Goal: Entertainment & Leisure: Consume media (video, audio)

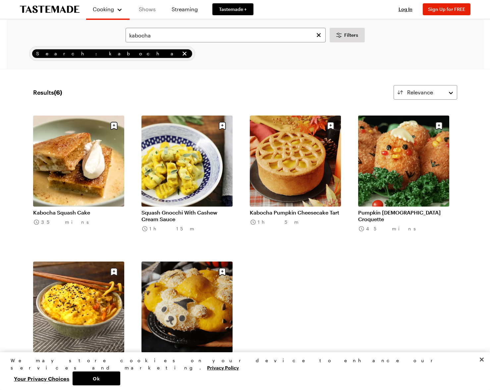
click at [153, 9] on link "Shows" at bounding box center [147, 9] width 30 height 19
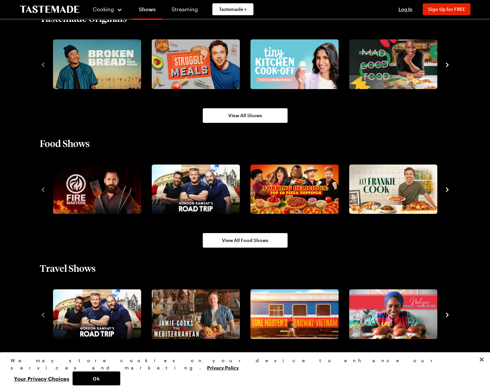
scroll to position [497, 0]
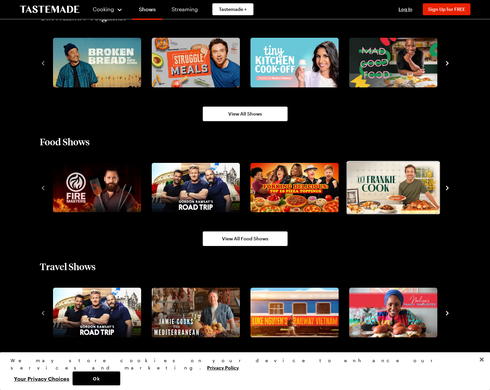
click at [389, 189] on img "4 / 10" at bounding box center [393, 188] width 92 height 52
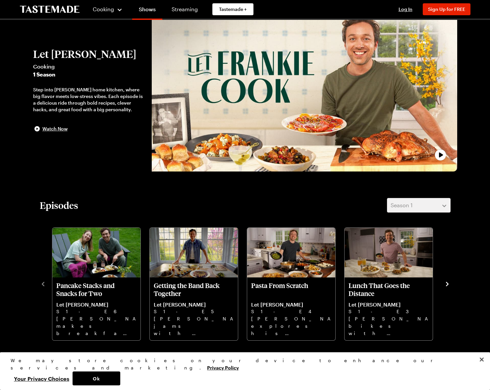
scroll to position [36, 0]
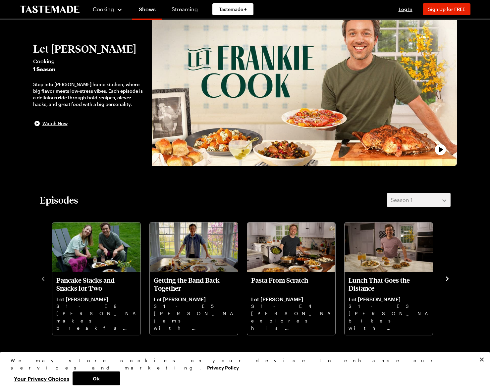
click at [447, 279] on icon "navigate to next item" at bounding box center [447, 278] width 3 height 4
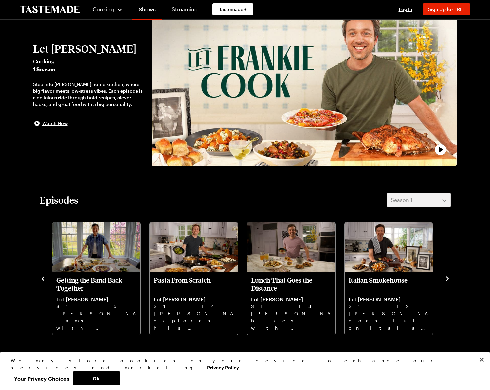
click at [447, 279] on icon "navigate to next item" at bounding box center [447, 278] width 3 height 4
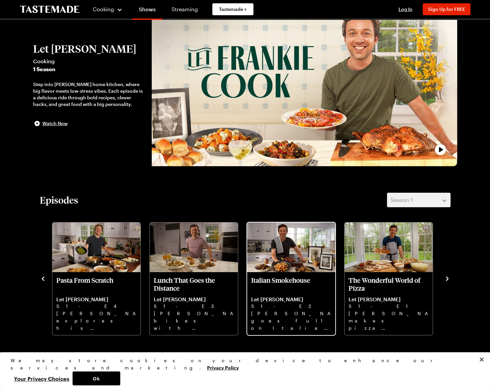
click at [282, 277] on p "Italian Smokehouse" at bounding box center [291, 284] width 80 height 16
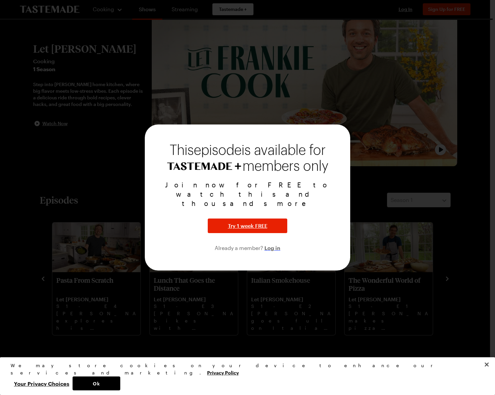
click at [275, 244] on span "Log in" at bounding box center [272, 248] width 16 height 8
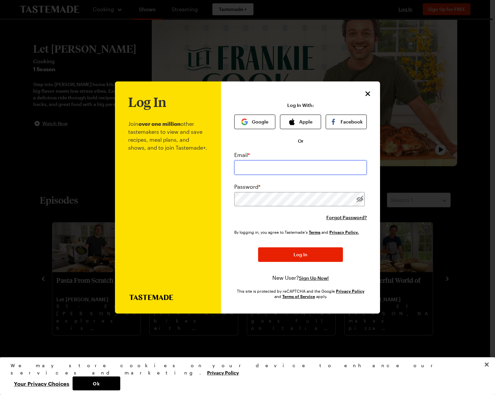
click at [273, 168] on input "email" at bounding box center [300, 167] width 132 height 15
type input "[EMAIL_ADDRESS][DOMAIN_NAME]"
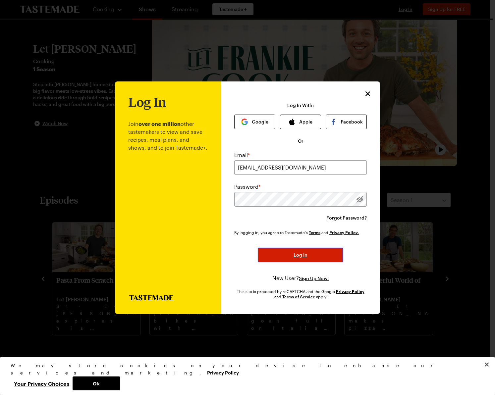
click at [307, 252] on span "Log In" at bounding box center [300, 255] width 14 height 7
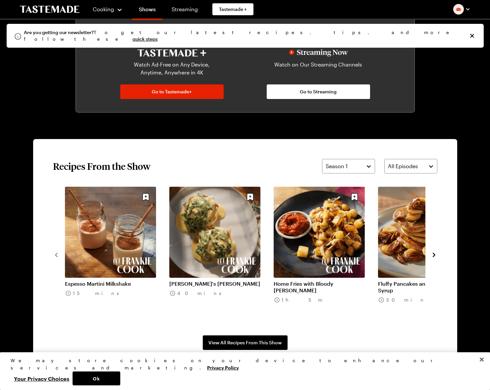
scroll to position [384, 0]
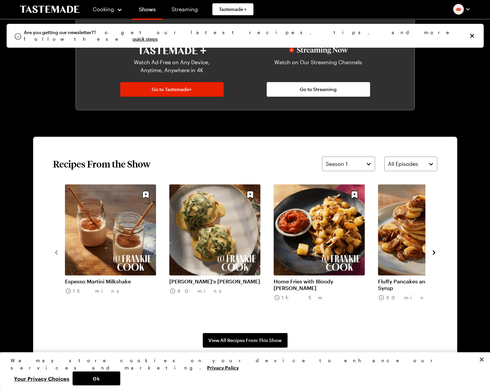
click at [433, 252] on icon "navigate to next item" at bounding box center [433, 252] width 7 height 7
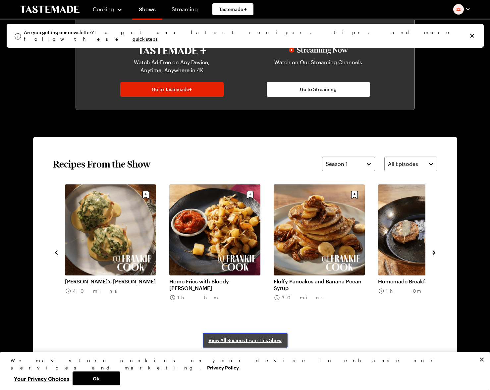
click at [251, 337] on span "View All Recipes From This Show" at bounding box center [244, 340] width 73 height 7
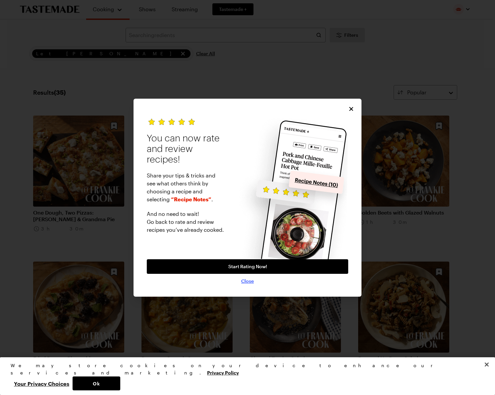
click at [249, 280] on span "Close" at bounding box center [247, 281] width 13 height 7
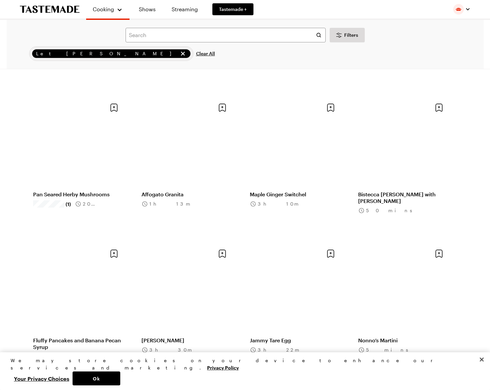
scroll to position [603, 0]
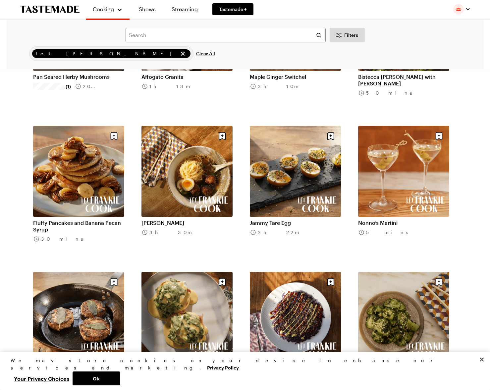
scroll to position [721, 0]
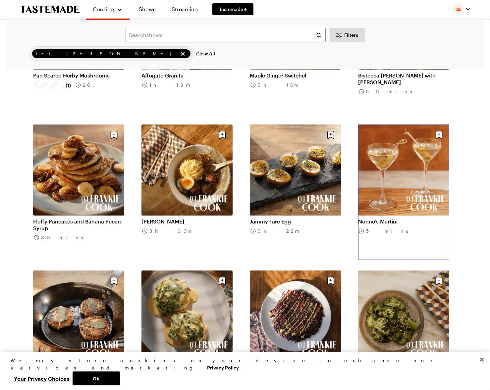
click at [386, 222] on link "Nonno’s Martini" at bounding box center [403, 221] width 91 height 7
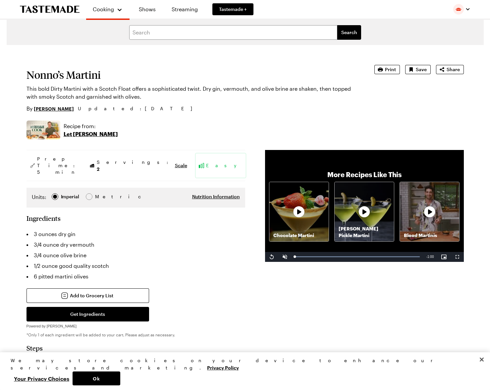
drag, startPoint x: 421, startPoint y: 257, endPoint x: 268, endPoint y: 257, distance: 152.3
click at [268, 257] on div "Replay Unmute Current Time 0:00 / Duration 1:00 Loaded : 100.00% 0:00 0:00 Stre…" at bounding box center [364, 257] width 199 height 10
click at [269, 257] on span "Video Player" at bounding box center [271, 257] width 13 height 0
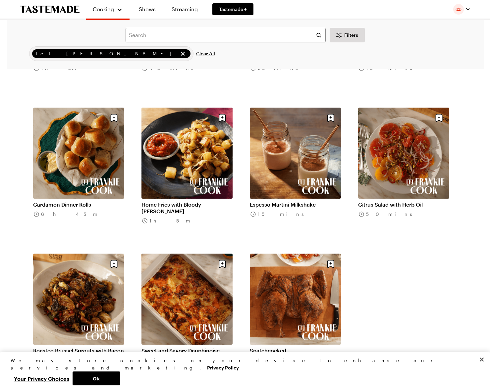
scroll to position [1031, 0]
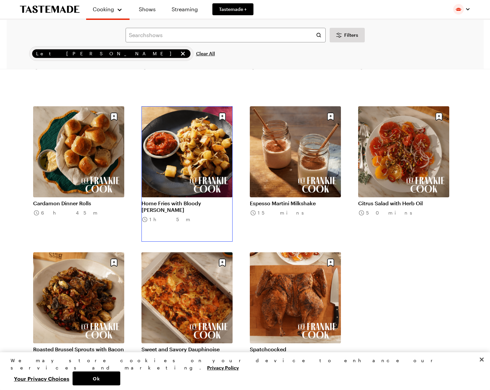
click at [208, 200] on link "Home Fries with Bloody [PERSON_NAME]" at bounding box center [186, 206] width 91 height 13
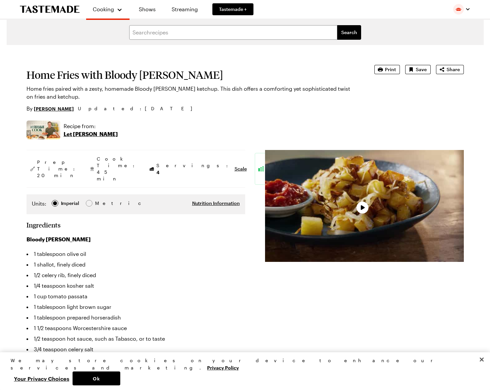
type textarea "x"
